Goal: Book appointment/travel/reservation

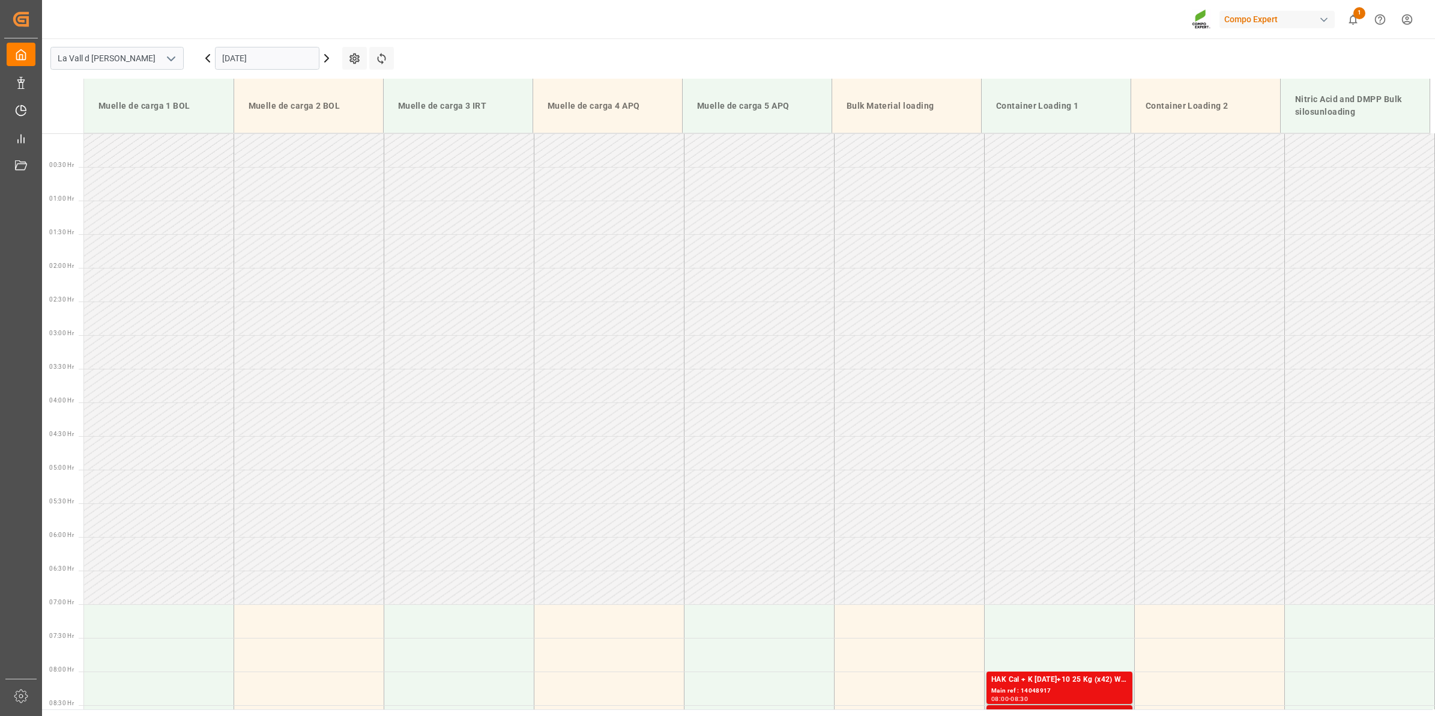
scroll to position [463, 0]
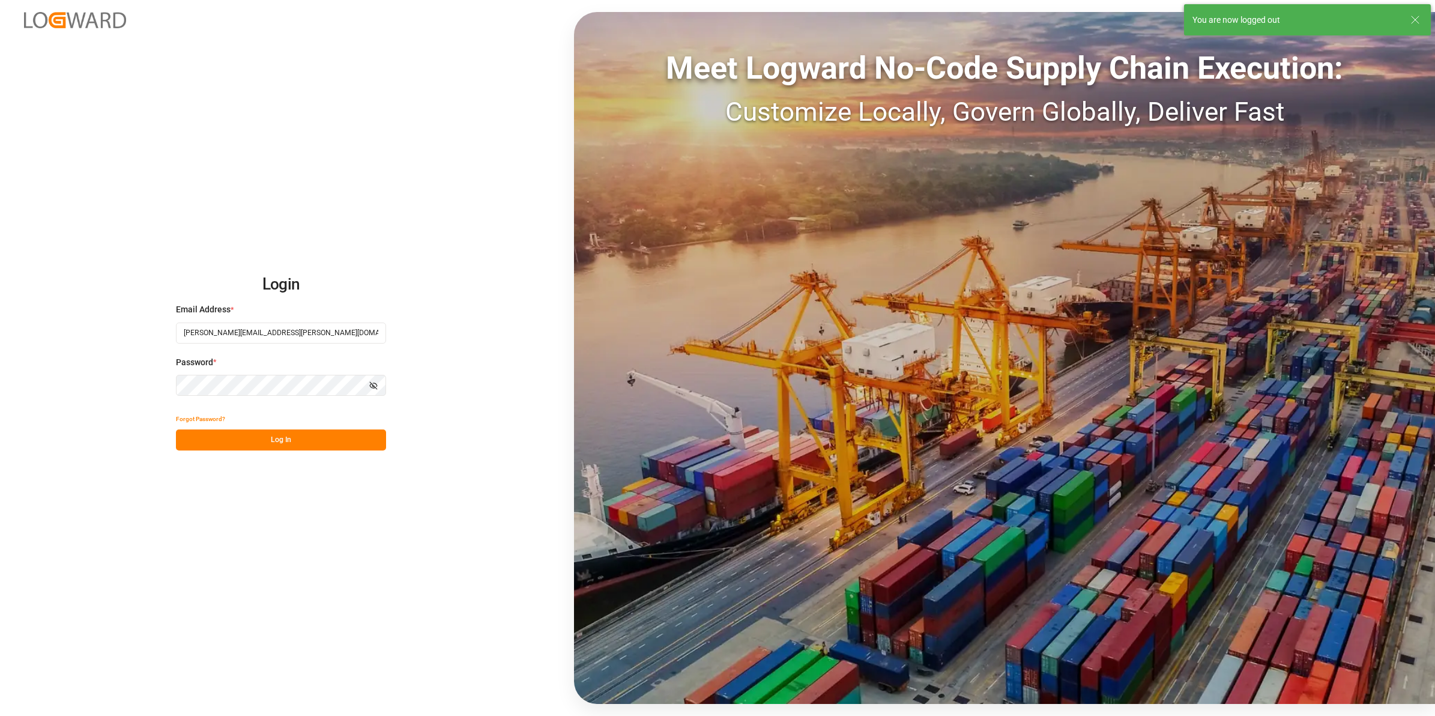
click at [289, 443] on button "Log In" at bounding box center [281, 439] width 210 height 21
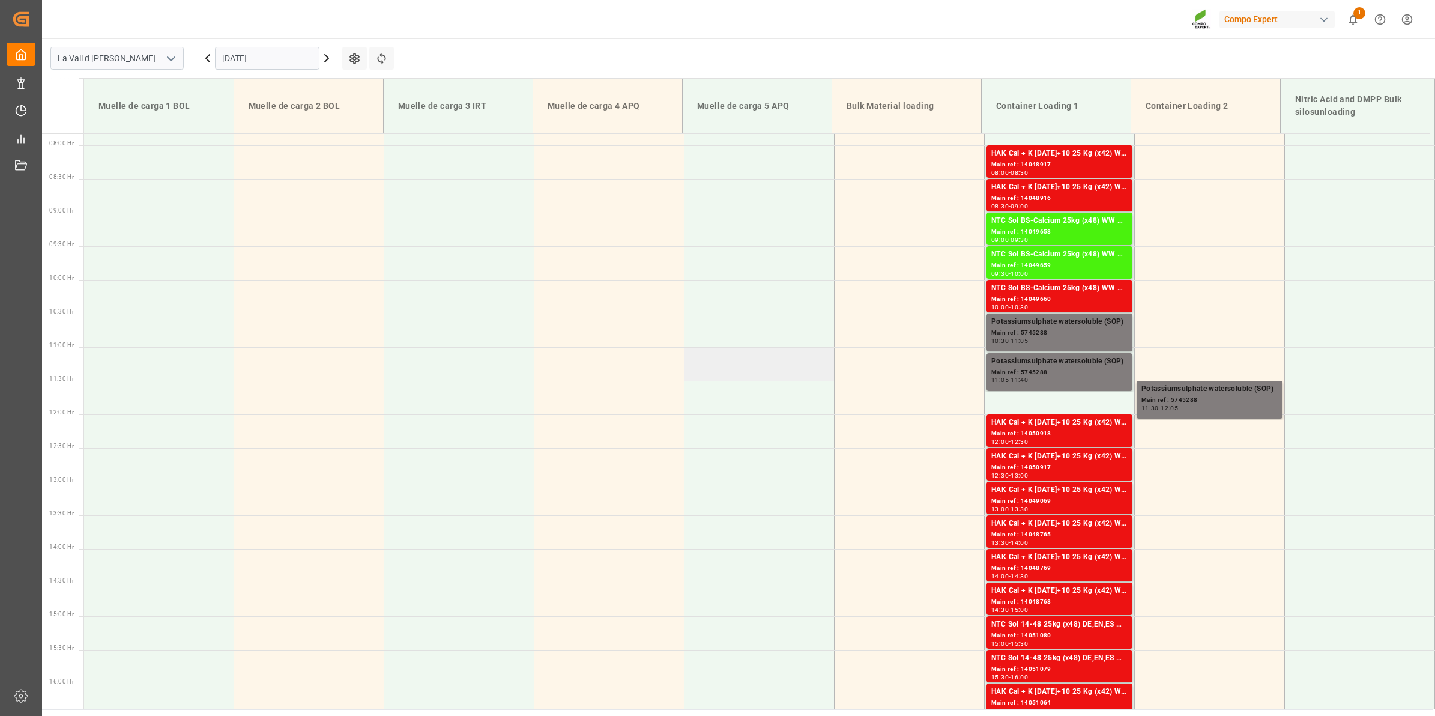
scroll to position [385, 0]
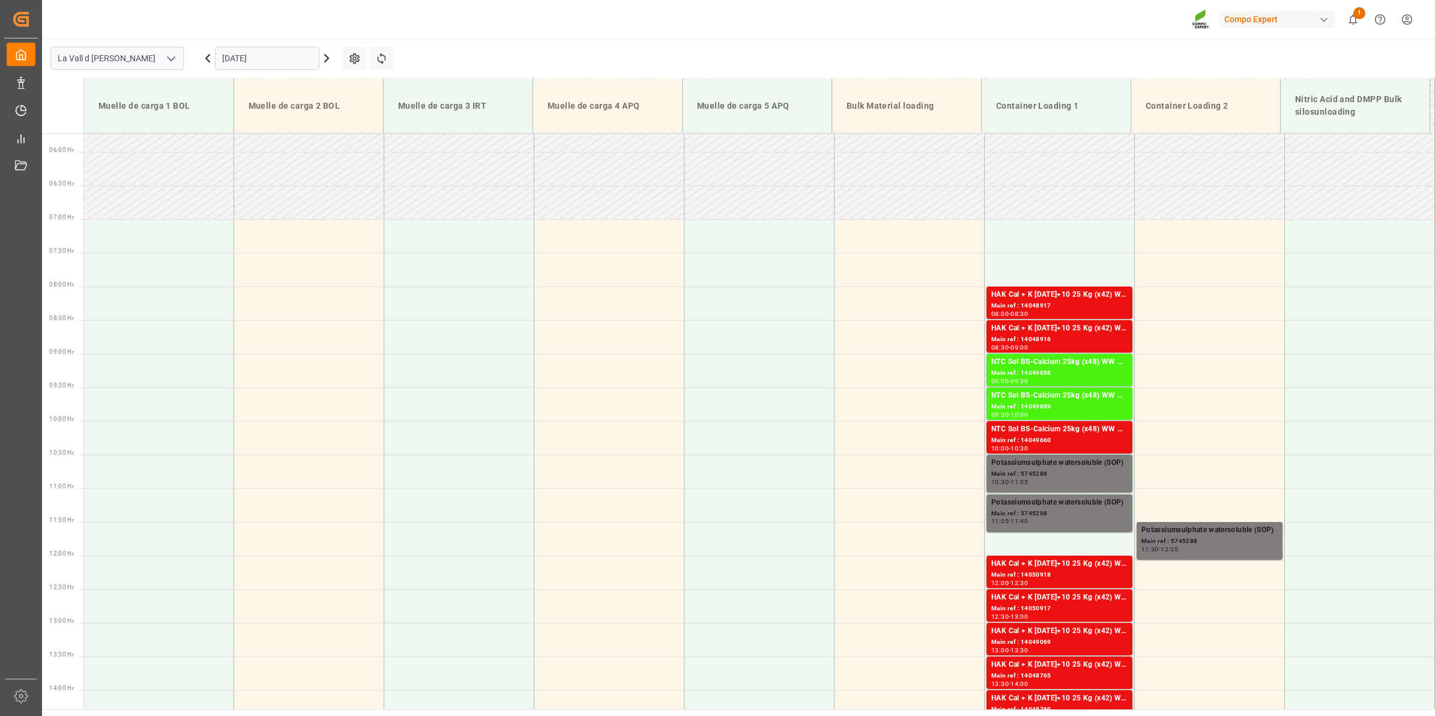
click at [275, 57] on input "[DATE]" at bounding box center [267, 58] width 104 height 23
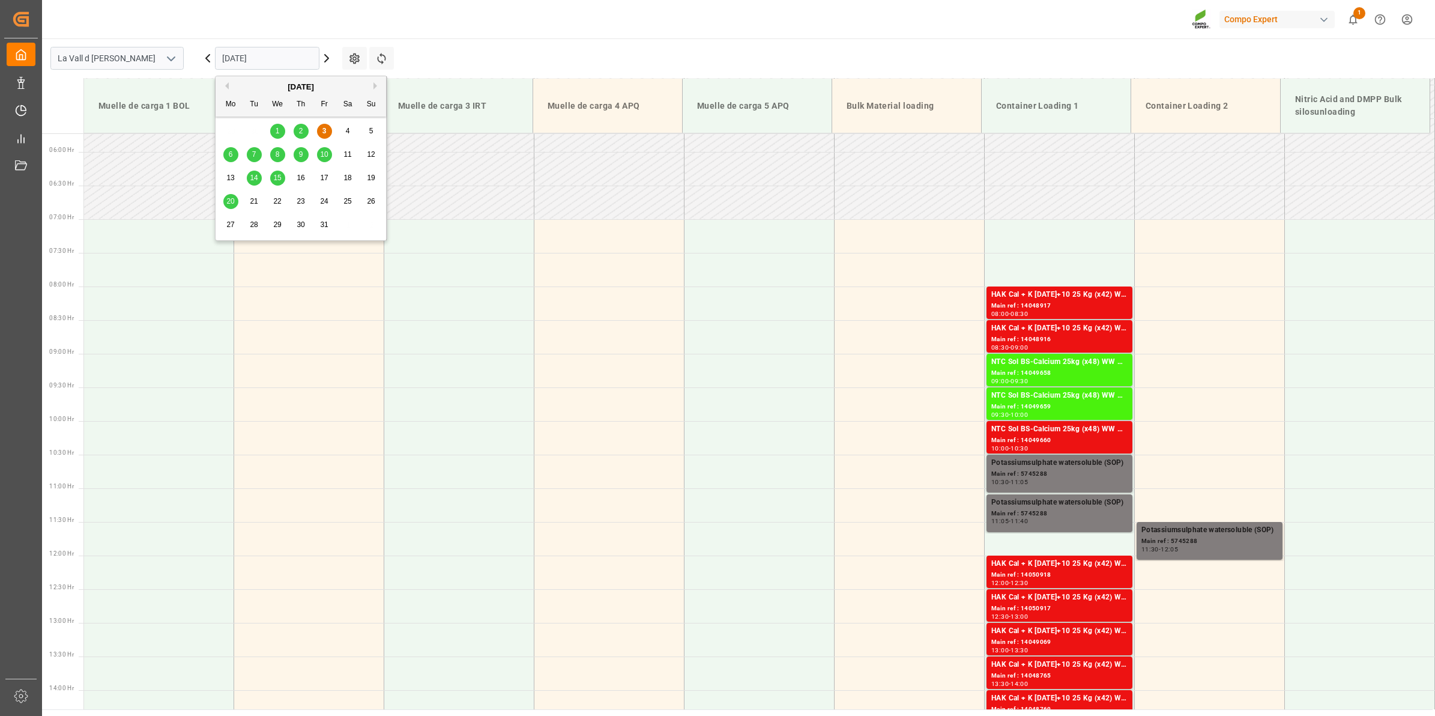
click at [255, 156] on span "7" at bounding box center [254, 154] width 4 height 8
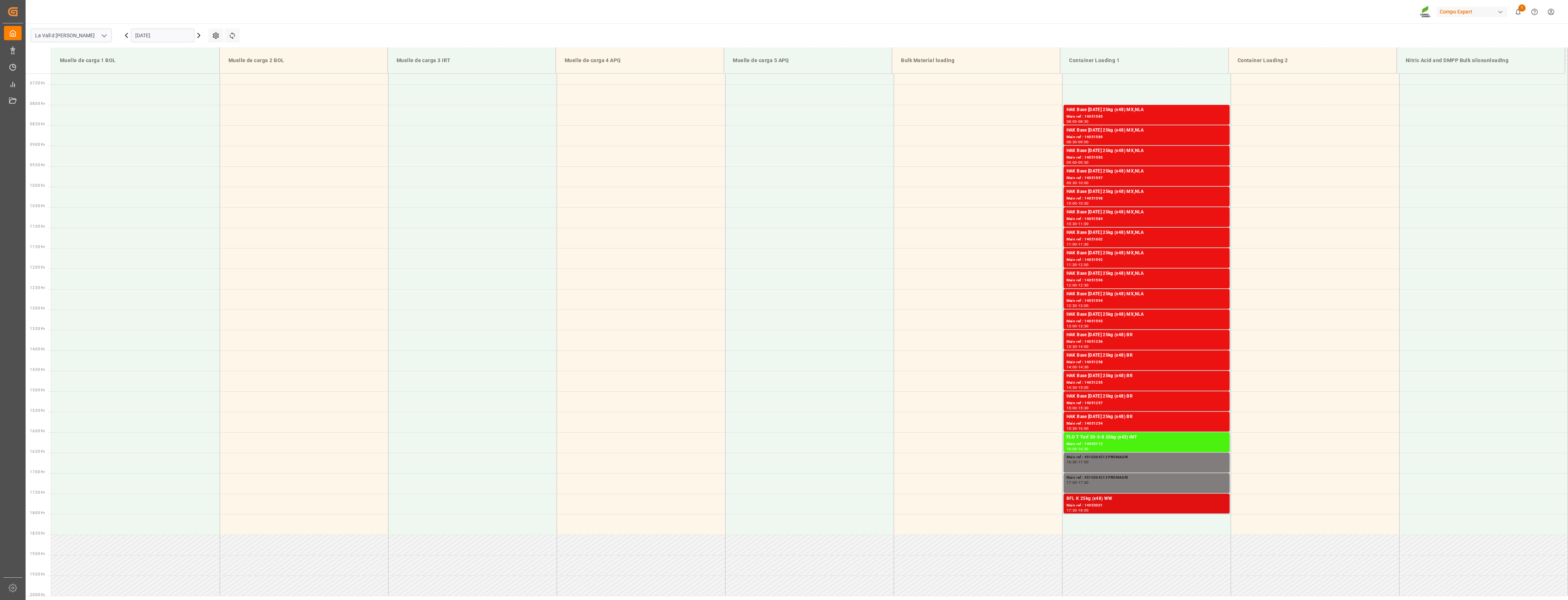
scroll to position [231, 0]
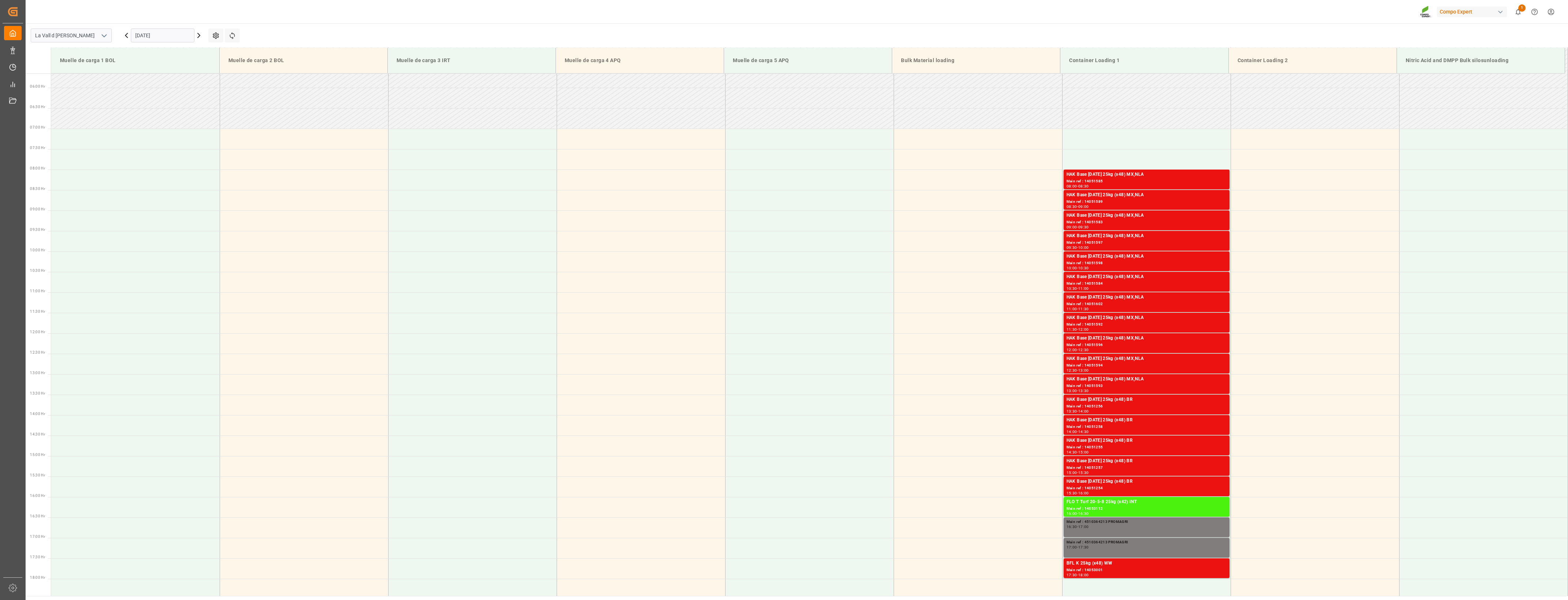
click at [155, 33] on input "[DATE]" at bounding box center [163, 35] width 63 height 14
click at [199, 81] on div "3" at bounding box center [197, 80] width 9 height 9
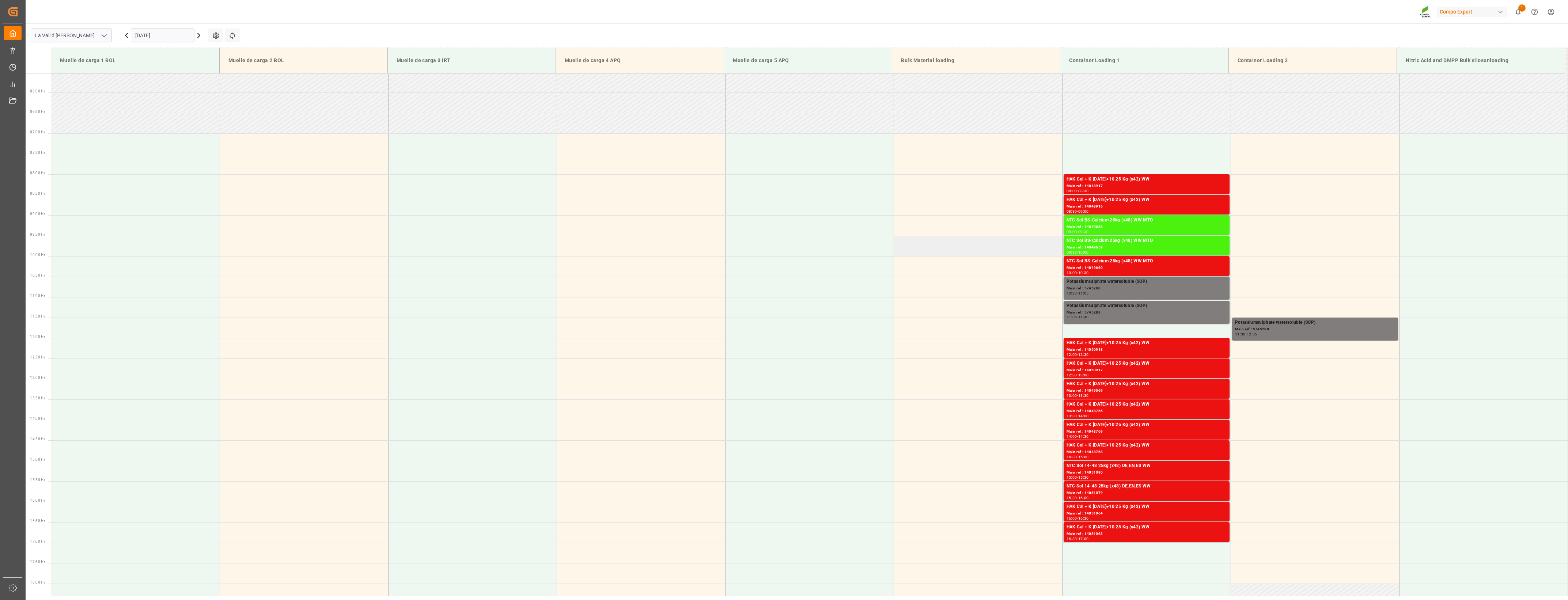
scroll to position [181, 0]
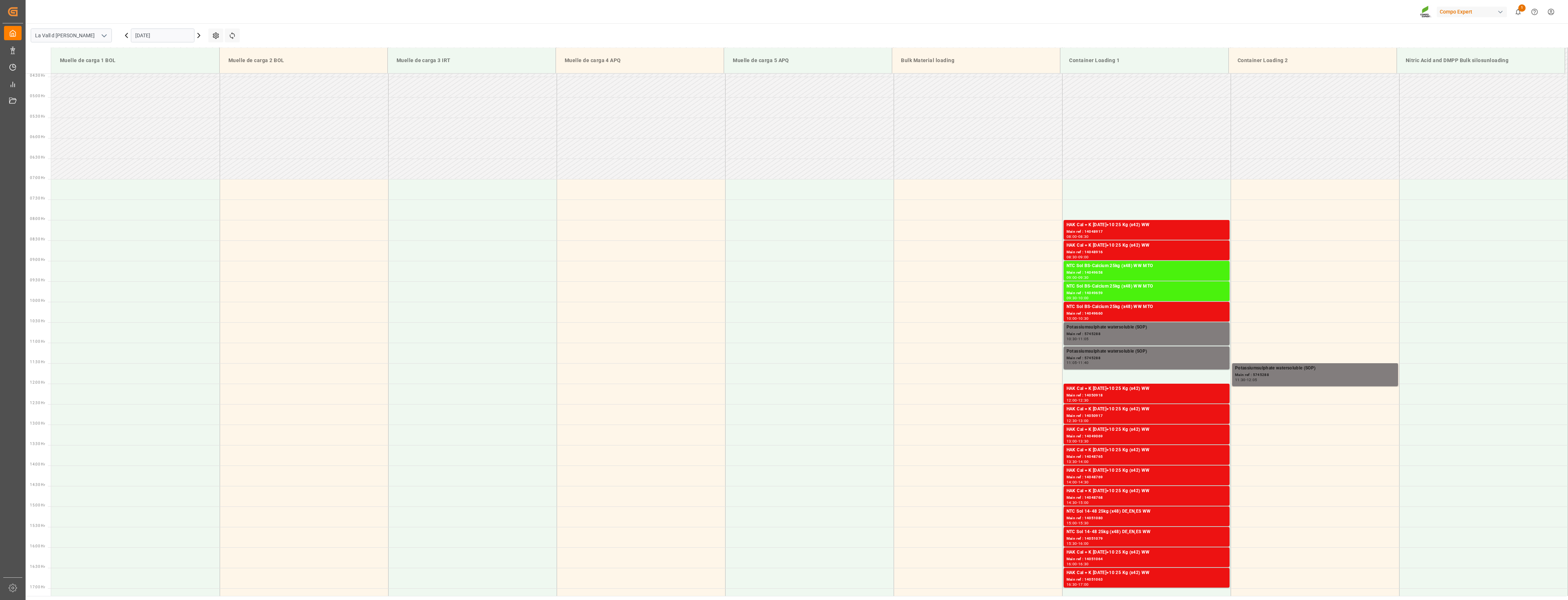
click at [179, 31] on input "[DATE]" at bounding box center [163, 35] width 63 height 14
click at [197, 96] on span "10" at bounding box center [197, 94] width 5 height 5
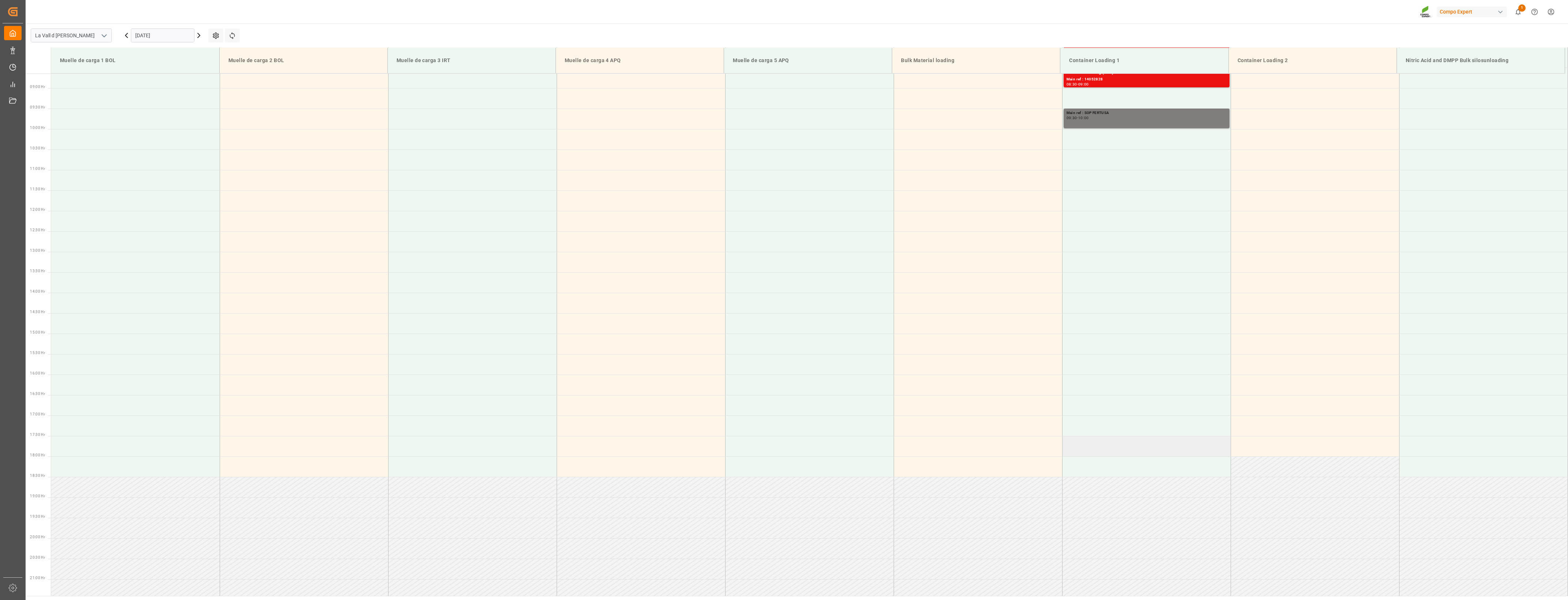
scroll to position [363, 0]
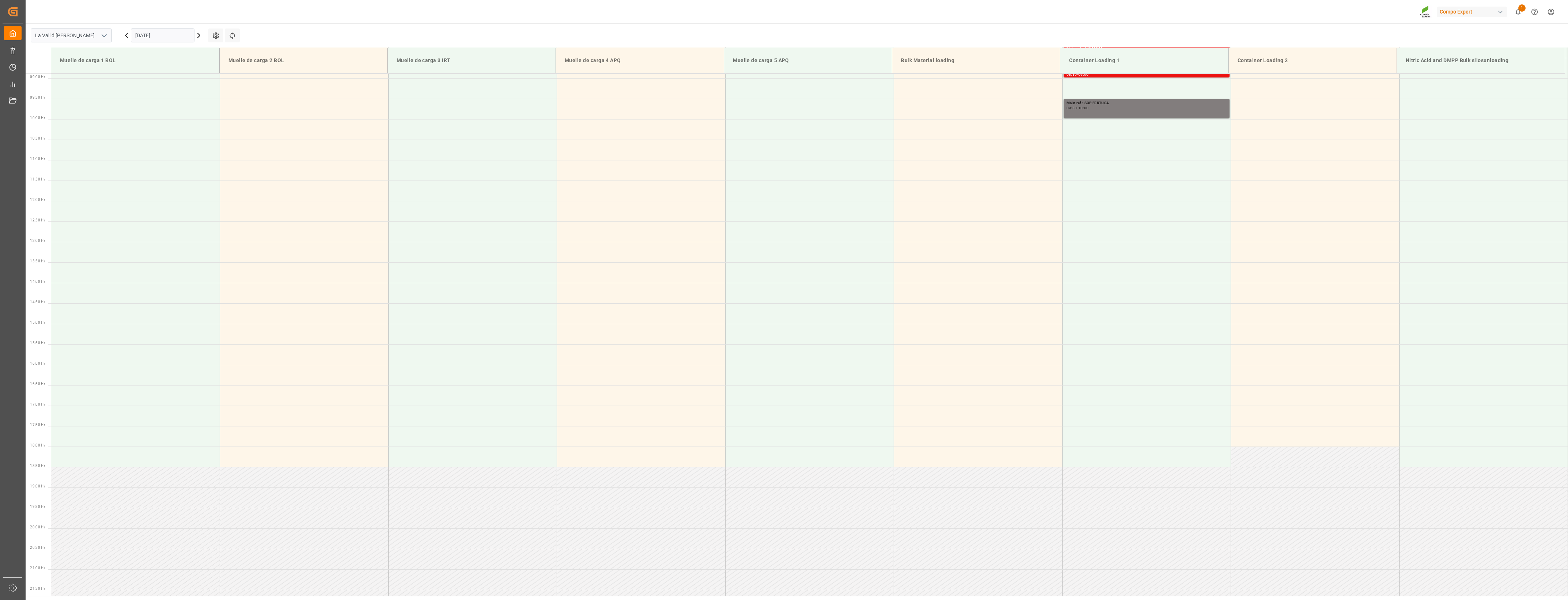
click at [175, 31] on input "[DATE]" at bounding box center [163, 35] width 63 height 14
click at [156, 94] on div "7" at bounding box center [155, 94] width 9 height 9
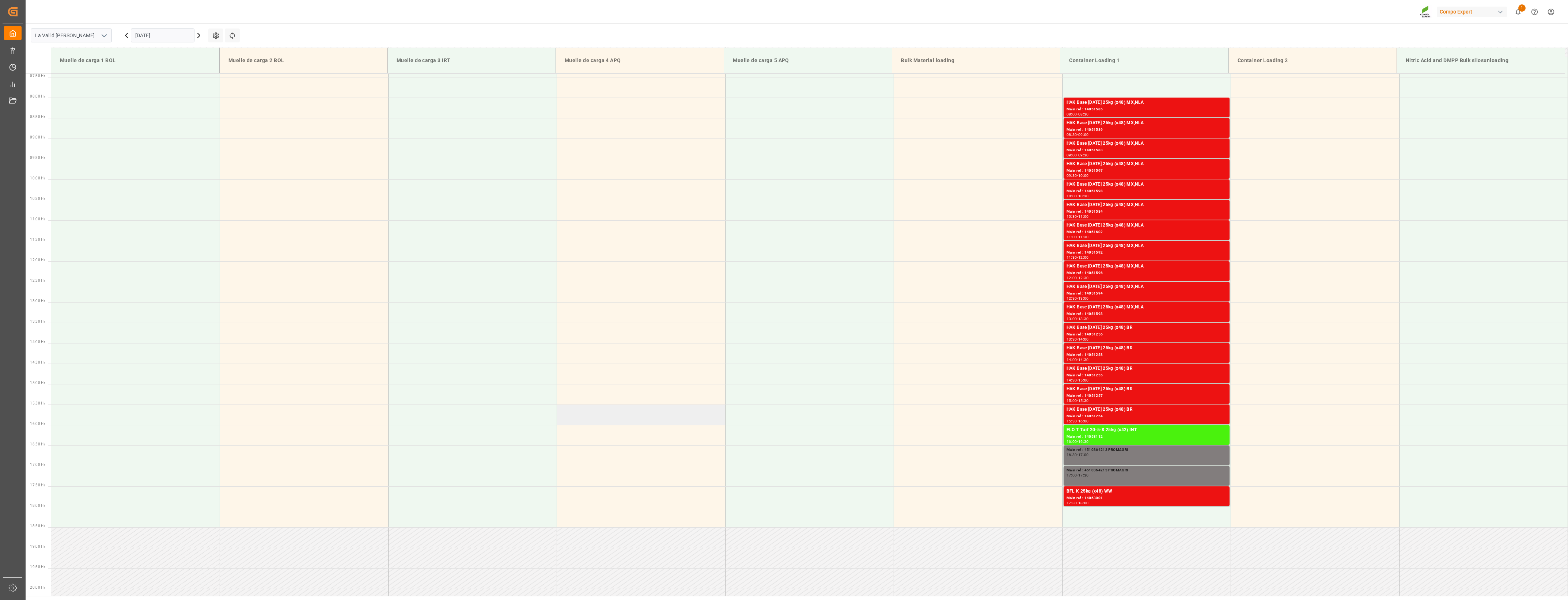
scroll to position [181, 0]
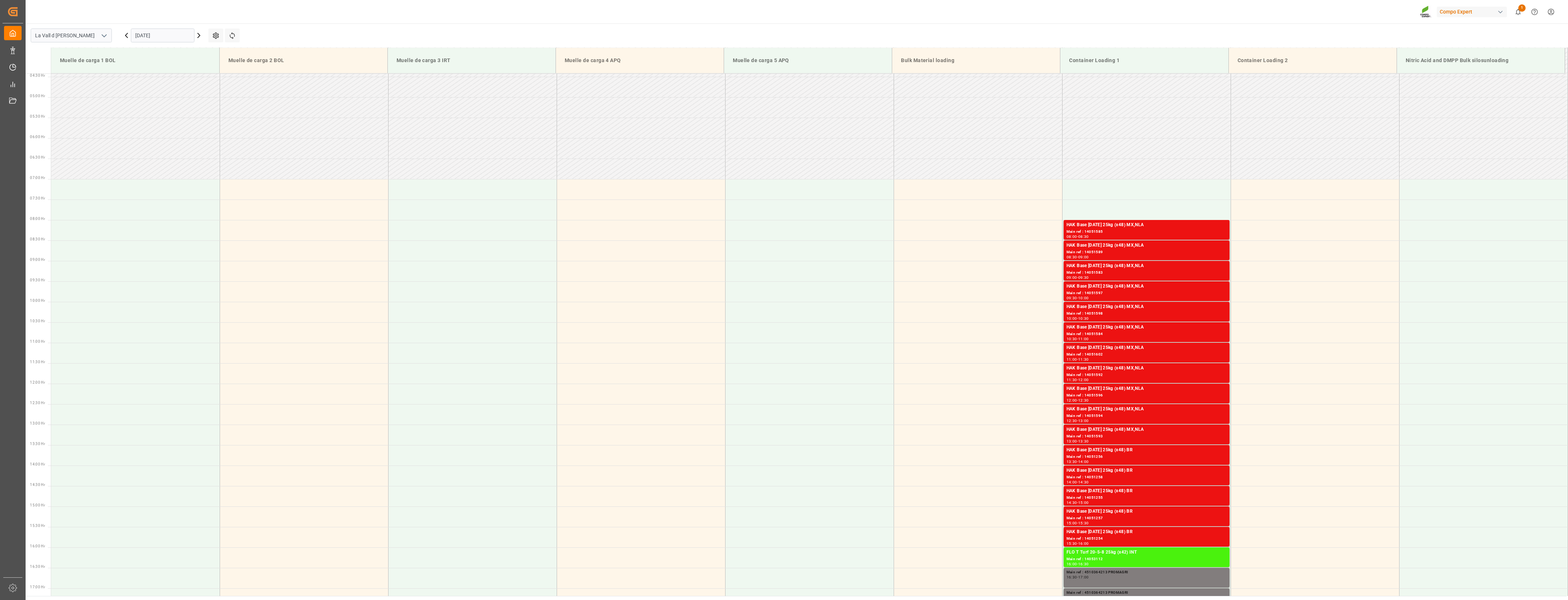
click at [198, 35] on icon at bounding box center [198, 35] width 9 height 9
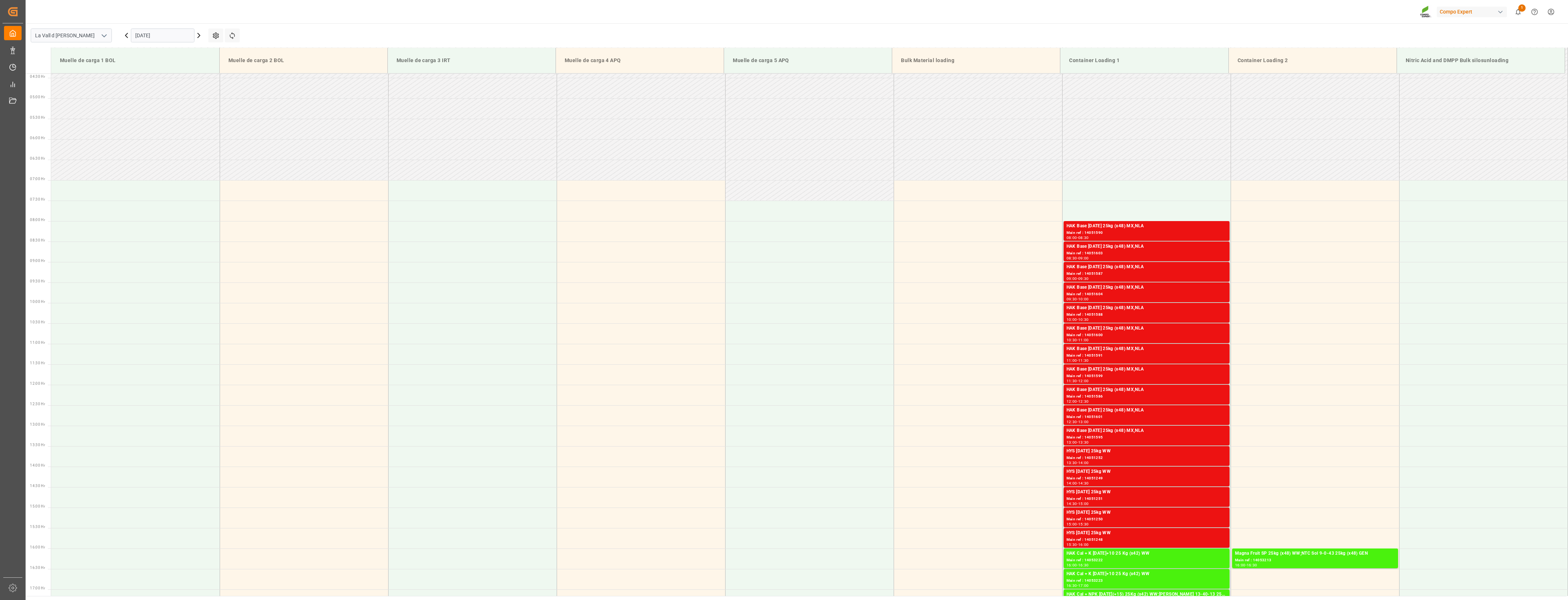
scroll to position [363, 0]
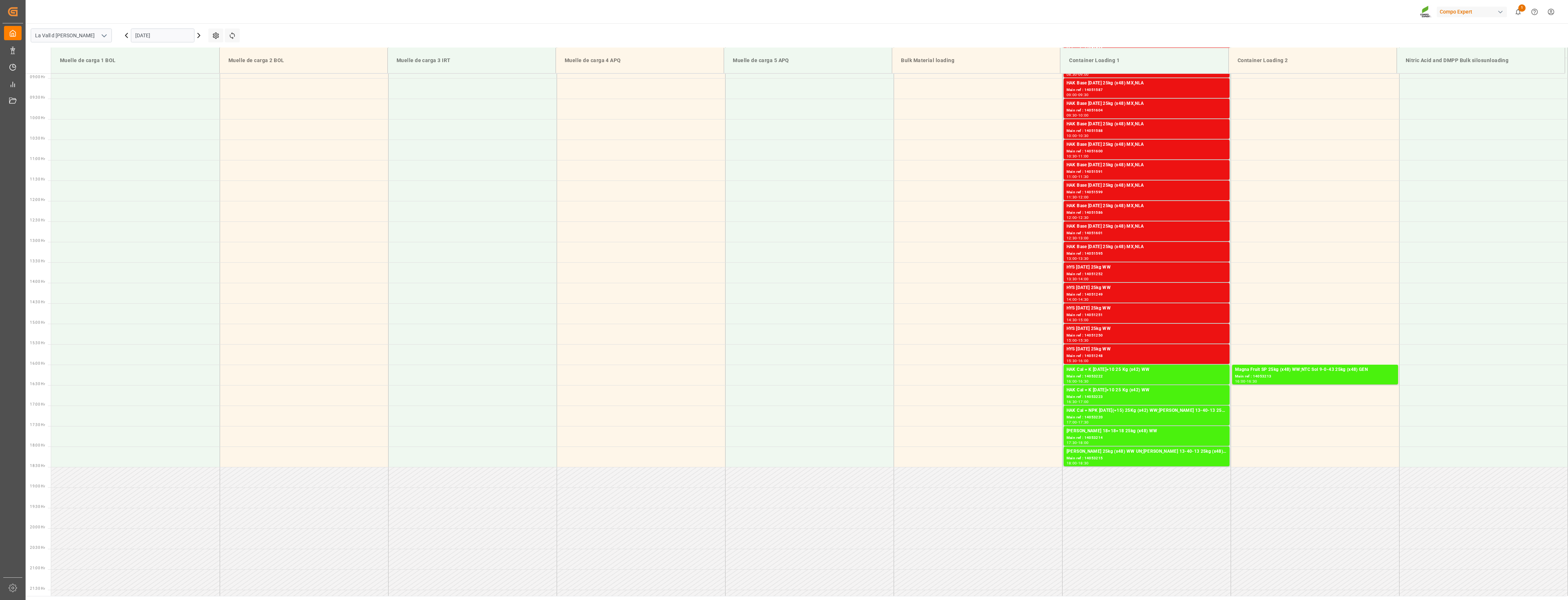
click at [198, 37] on icon at bounding box center [199, 35] width 2 height 4
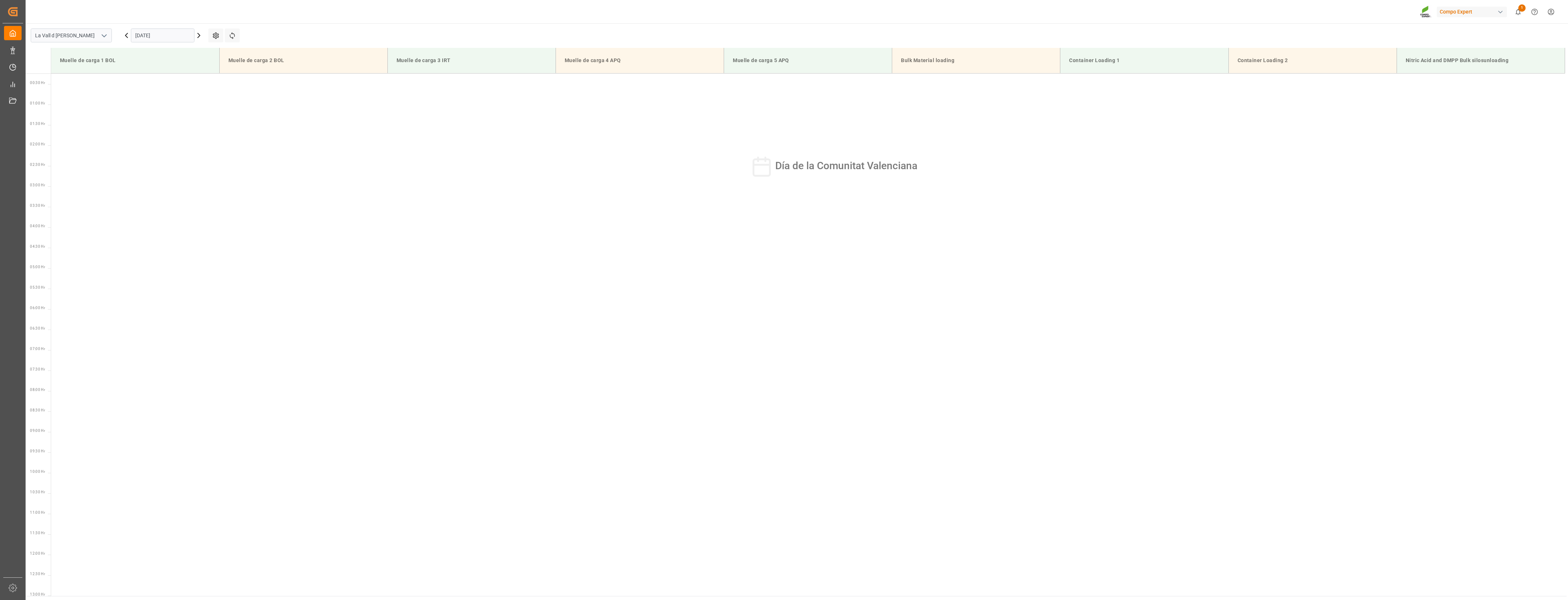
scroll to position [0, 0]
click at [203, 33] on icon at bounding box center [198, 35] width 9 height 9
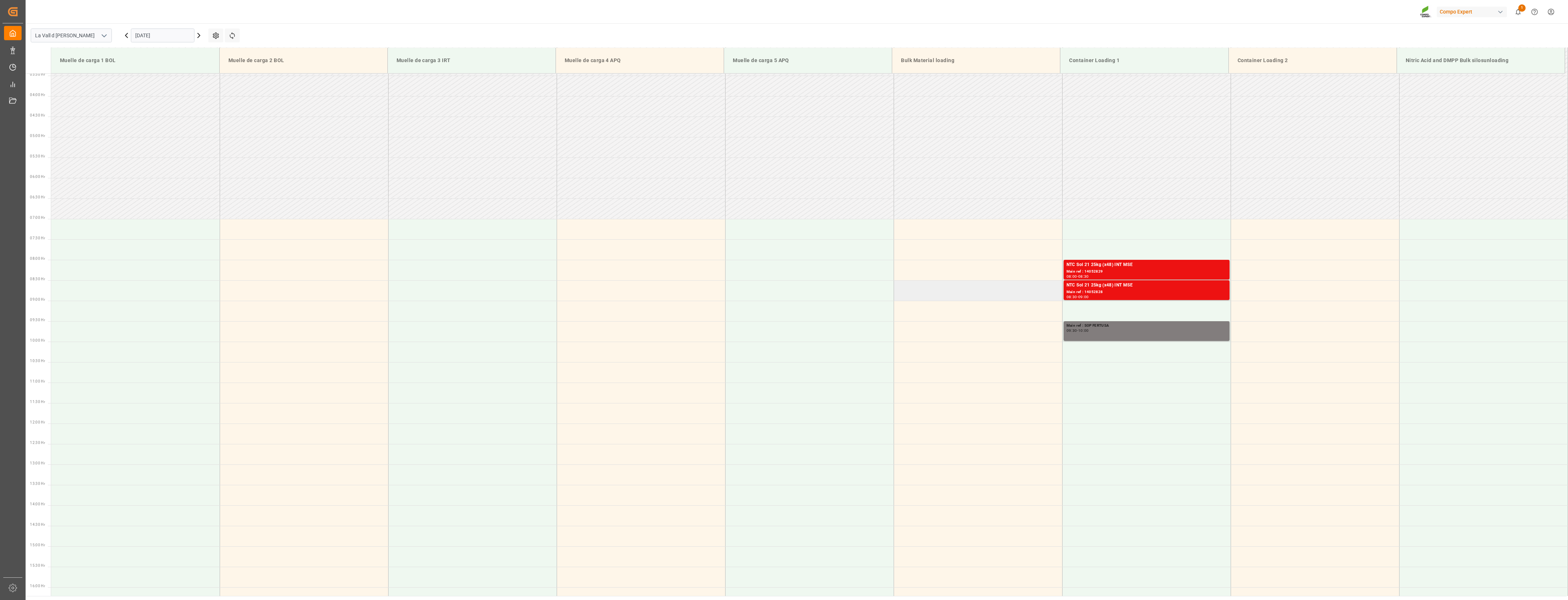
scroll to position [89, 0]
